Goal: Use online tool/utility: Utilize a website feature to perform a specific function

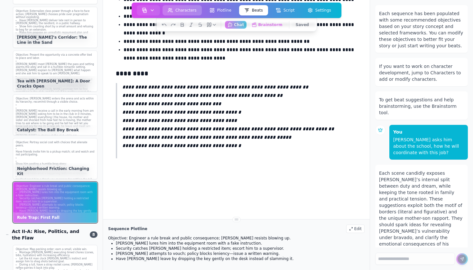
click at [188, 12] on button "Characters" at bounding box center [182, 10] width 39 height 10
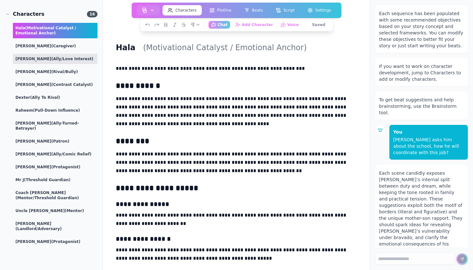
click at [59, 54] on div "[PERSON_NAME] (Ally/Love Interest)" at bounding box center [55, 59] width 85 height 10
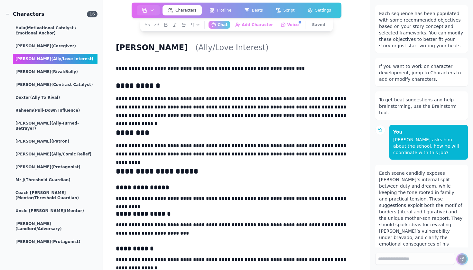
click at [137, 67] on p "**********" at bounding box center [236, 68] width 241 height 8
click at [200, 23] on icon "button" at bounding box center [197, 24] width 5 height 5
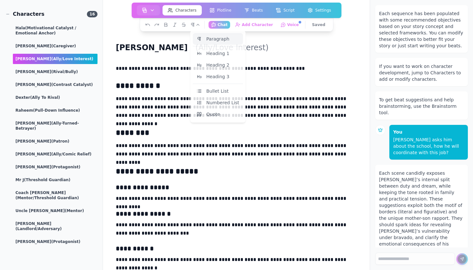
click at [166, 83] on h2 "**********" at bounding box center [236, 85] width 241 height 10
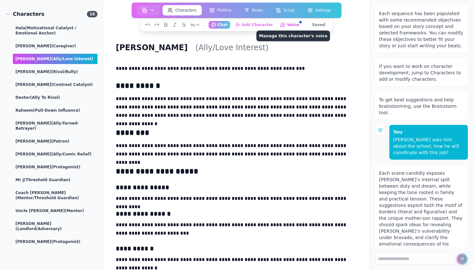
click at [299, 24] on button "Voice Manage this character's voice" at bounding box center [290, 25] width 24 height 8
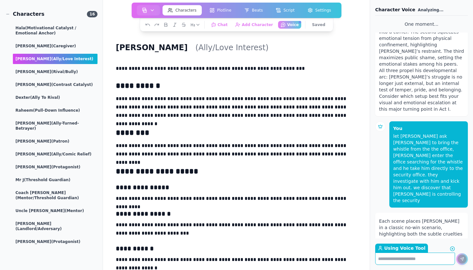
click at [404, 247] on label "Using Voice Tool Return to Chat" at bounding box center [401, 248] width 53 height 9
click at [404, 253] on textarea "Using Voice Tool Return to Chat" at bounding box center [415, 259] width 80 height 12
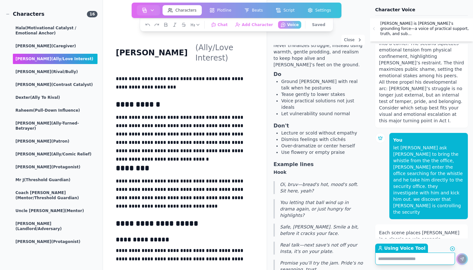
scroll to position [60, 0]
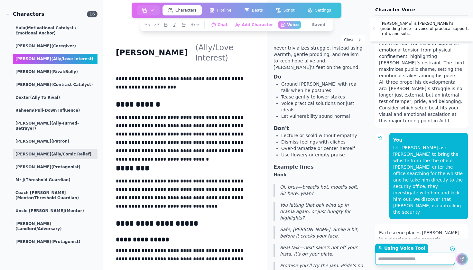
click at [38, 149] on div "[PERSON_NAME] (Ally/Comic Relief)" at bounding box center [55, 154] width 85 height 10
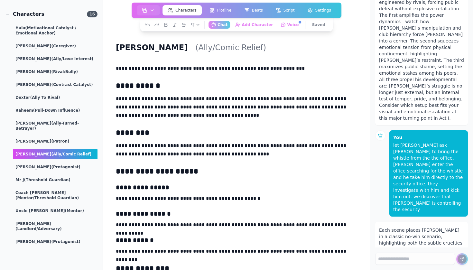
scroll to position [0, 0]
click at [62, 136] on div "[PERSON_NAME] (Patron)" at bounding box center [55, 141] width 85 height 10
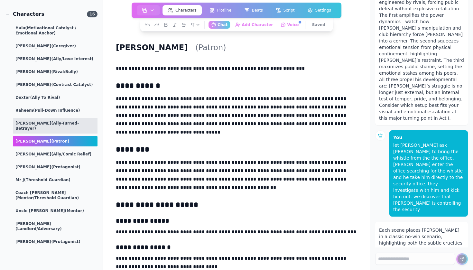
click at [65, 119] on div "[PERSON_NAME] (Ally-Turned-Betrayer)" at bounding box center [55, 125] width 85 height 15
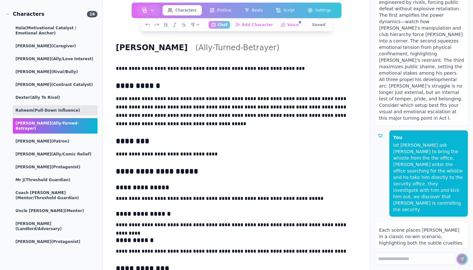
click at [68, 105] on div "Raheem (Pull-Down Influence)" at bounding box center [55, 110] width 85 height 10
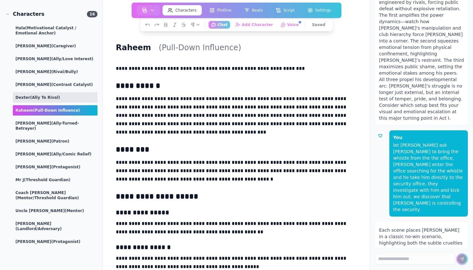
click at [72, 96] on div "[PERSON_NAME] (Ally to Rival)" at bounding box center [55, 97] width 85 height 10
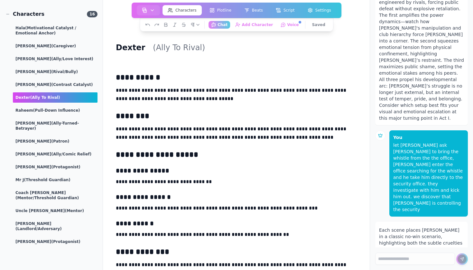
click at [63, 77] on div "Hala (Motivational Catalyst / Emotional Anchor) [PERSON_NAME] (Caregiver) [PERS…" at bounding box center [51, 135] width 92 height 224
click at [63, 81] on div "[PERSON_NAME] (Contrast Catalyst)" at bounding box center [55, 84] width 85 height 10
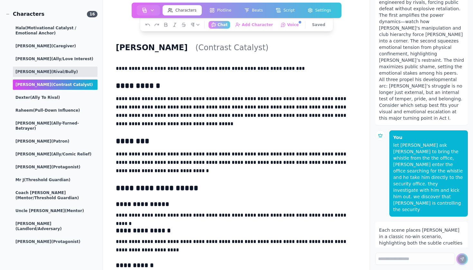
click at [61, 67] on div "[PERSON_NAME] (Rival/Bully)" at bounding box center [55, 72] width 85 height 10
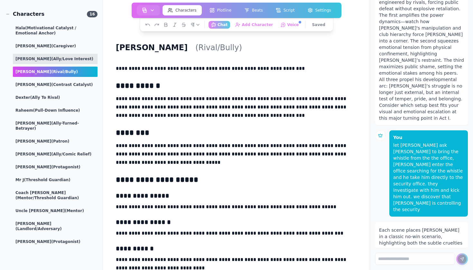
click at [67, 57] on span "(Ally/Love Interest)" at bounding box center [72, 59] width 42 height 5
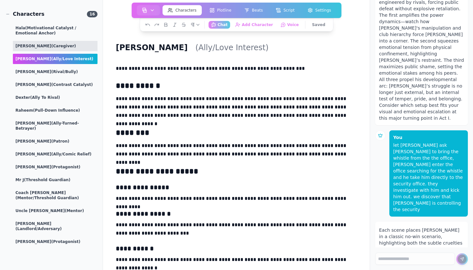
click at [67, 47] on div "[PERSON_NAME] (Caregiver)" at bounding box center [55, 46] width 85 height 10
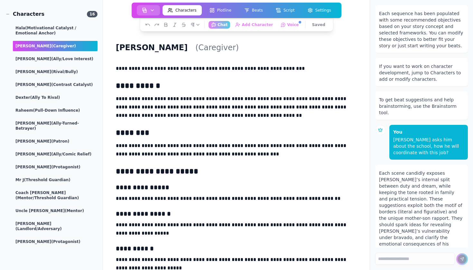
click at [158, 8] on button "button" at bounding box center [148, 10] width 23 height 10
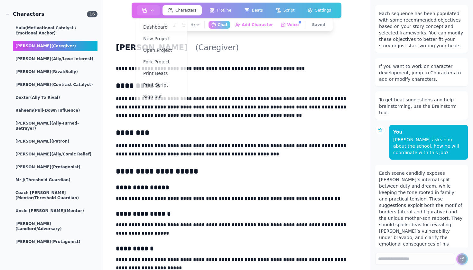
click at [245, 120] on div "**********" at bounding box center [236, 230] width 246 height 337
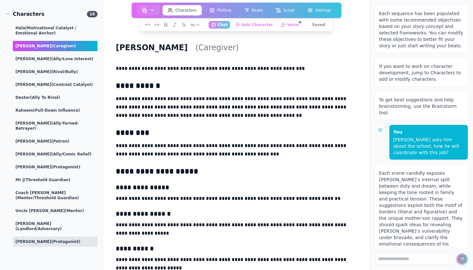
click at [60, 237] on div "[PERSON_NAME] (Protagonist)" at bounding box center [55, 242] width 85 height 10
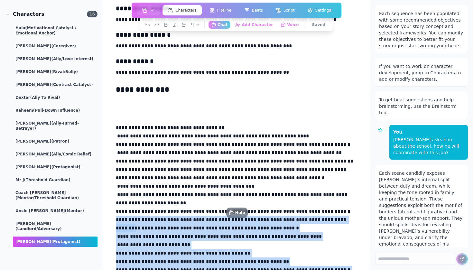
scroll to position [1565, 0]
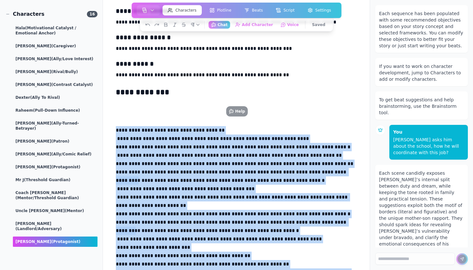
drag, startPoint x: 207, startPoint y: 220, endPoint x: 188, endPoint y: 121, distance: 101.7
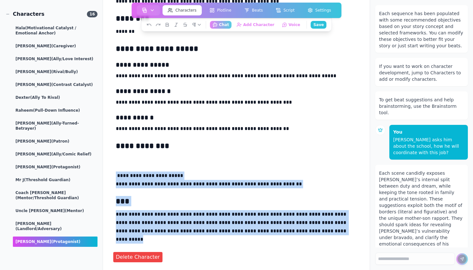
scroll to position [1528, 0]
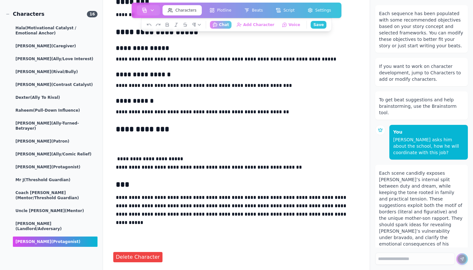
click at [154, 144] on p at bounding box center [236, 142] width 241 height 8
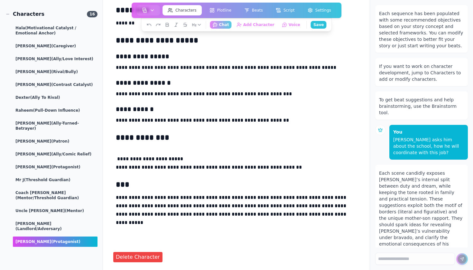
click at [166, 151] on p at bounding box center [236, 150] width 241 height 8
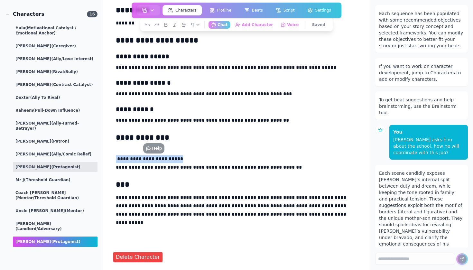
drag, startPoint x: 184, startPoint y: 160, endPoint x: 96, endPoint y: 160, distance: 88.2
click at [96, 160] on div "**********" at bounding box center [185, 135] width 370 height 270
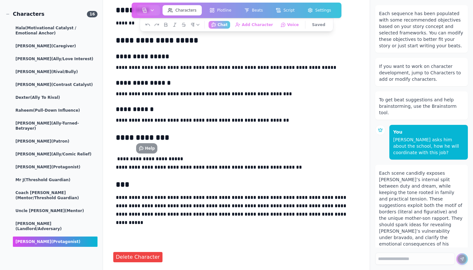
click at [166, 185] on h2 "***" at bounding box center [236, 184] width 241 height 10
click at [393, 255] on textarea at bounding box center [415, 259] width 80 height 12
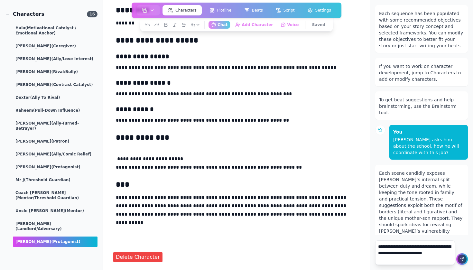
type textarea "**********"
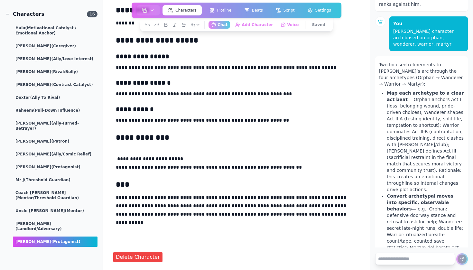
scroll to position [701, 0]
click at [414, 263] on textarea at bounding box center [415, 259] width 80 height 12
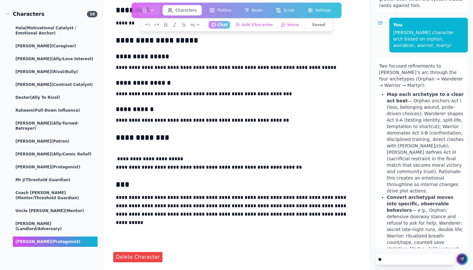
type textarea "***"
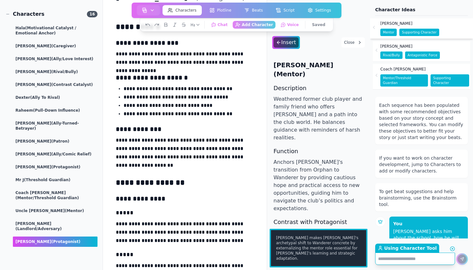
scroll to position [0, 0]
click at [415, 42] on div "[PERSON_NAME]" at bounding box center [410, 46] width 60 height 10
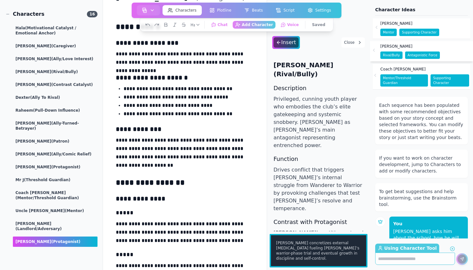
click at [442, 67] on div "Coach [PERSON_NAME]" at bounding box center [424, 69] width 89 height 10
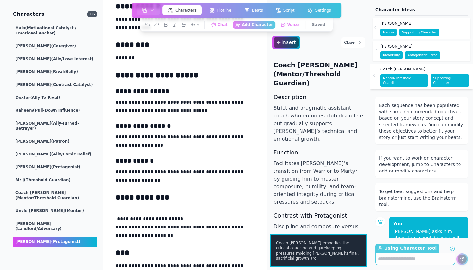
click at [378, 24] on div "[PERSON_NAME] supporting character" at bounding box center [422, 28] width 98 height 20
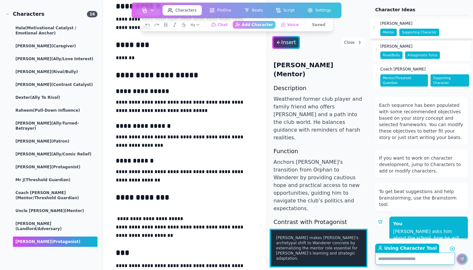
click at [397, 264] on textarea "Using Character Tool Return to Chat" at bounding box center [415, 259] width 80 height 12
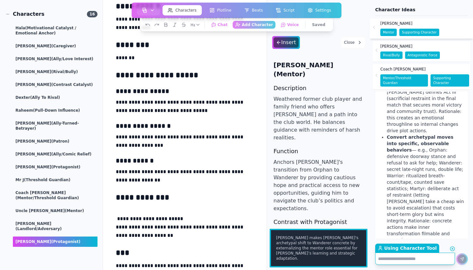
drag, startPoint x: 413, startPoint y: 221, endPoint x: 470, endPoint y: 226, distance: 58.2
click at [470, 226] on div "Each sequence has been populated with some recommended objectives based on your…" at bounding box center [421, 165] width 103 height 147
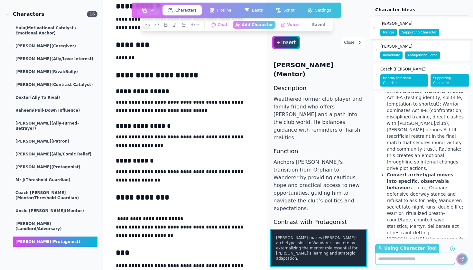
scroll to position [813, 0]
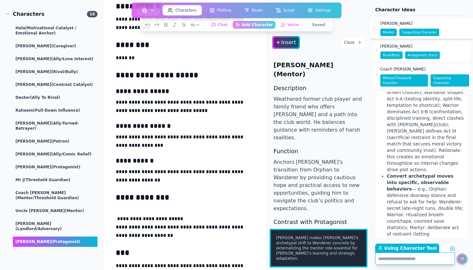
click at [417, 262] on textarea "Using Character Tool Return to Chat" at bounding box center [415, 259] width 80 height 12
type textarea "**********"
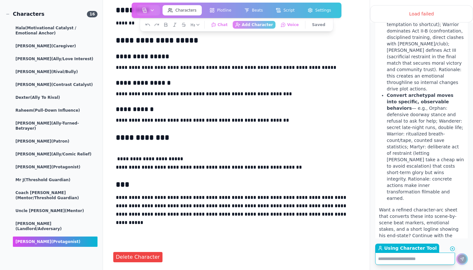
scroll to position [815, 0]
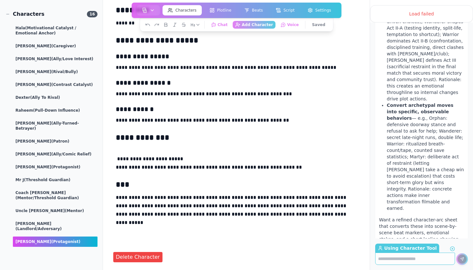
copy div "show me [PERSON_NAME] character [PERSON_NAME]"
click at [396, 260] on textarea "Using Character Tool Return to Chat" at bounding box center [415, 259] width 80 height 12
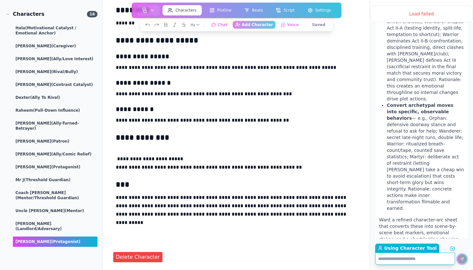
paste textarea "**********"
type textarea "**********"
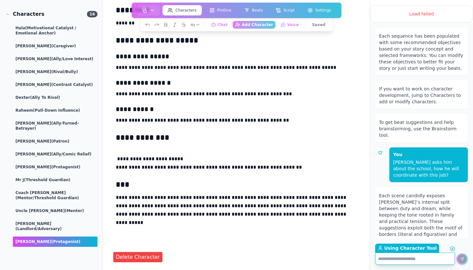
scroll to position [0, 0]
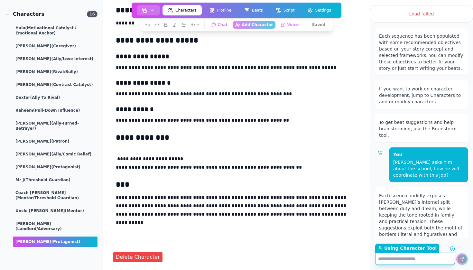
click at [148, 10] on button "button" at bounding box center [148, 10] width 23 height 10
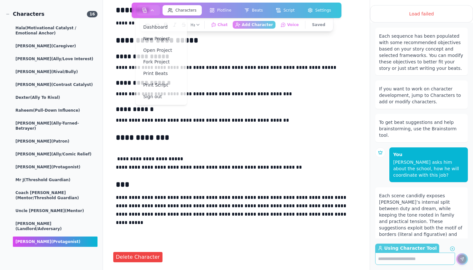
click at [242, 147] on p at bounding box center [236, 150] width 241 height 8
